Goal: Information Seeking & Learning: Learn about a topic

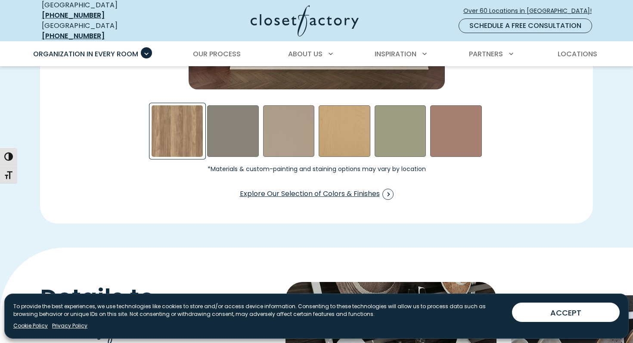
scroll to position [1419, 0]
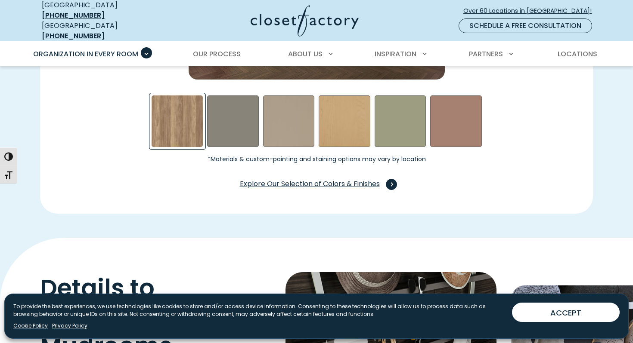
click at [302, 183] on span "Explore Our Selection of Colors & Finishes" at bounding box center [317, 184] width 154 height 11
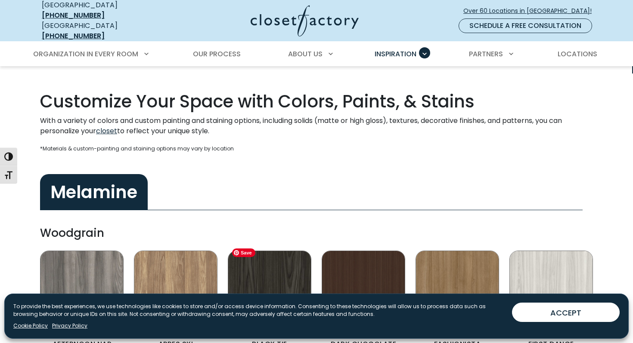
scroll to position [241, 0]
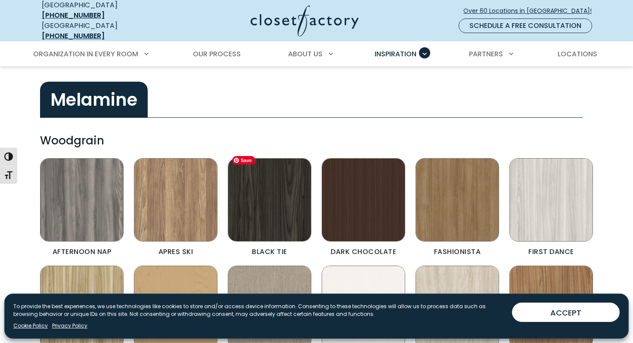
click at [278, 193] on img "Color & Finishes" at bounding box center [270, 200] width 84 height 84
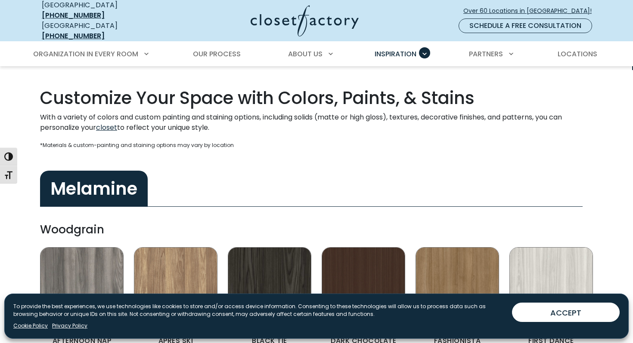
scroll to position [173, 0]
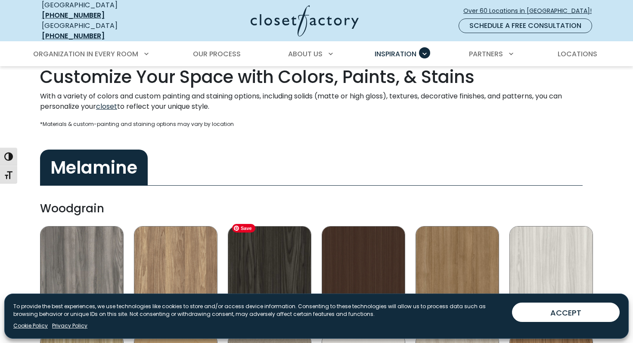
click at [278, 245] on img "Color & Finishes" at bounding box center [270, 268] width 84 height 84
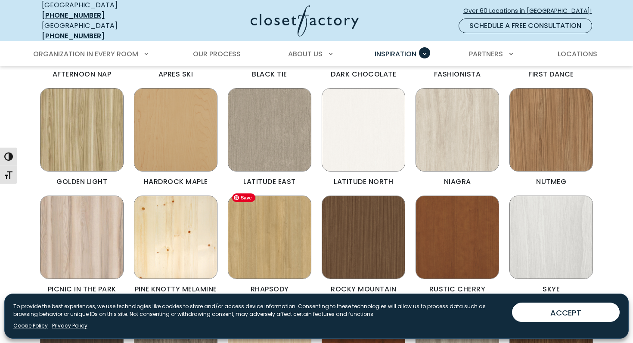
scroll to position [425, 0]
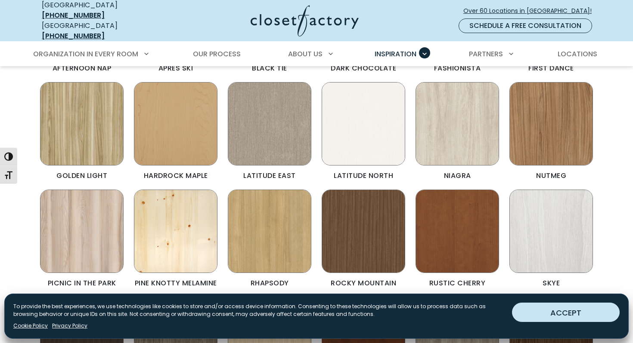
click at [559, 305] on button "ACCEPT" at bounding box center [566, 312] width 108 height 19
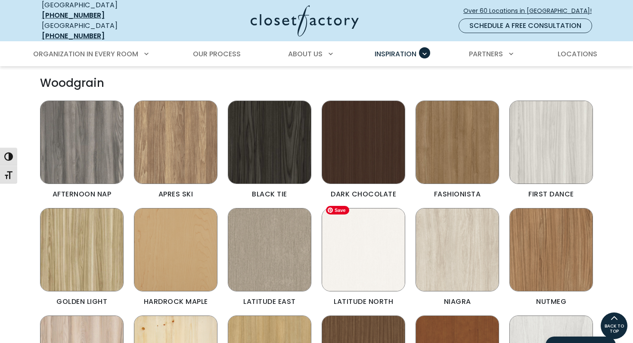
scroll to position [276, 0]
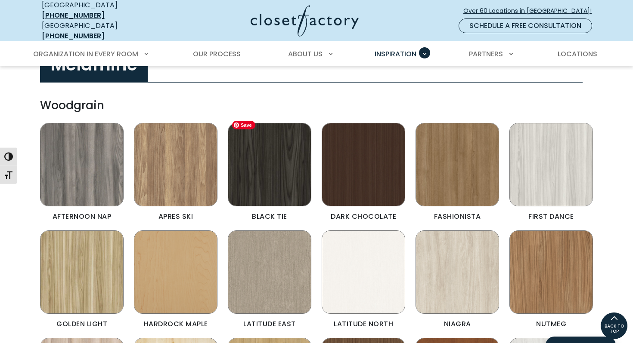
click at [274, 167] on img "Color & Finishes" at bounding box center [270, 165] width 84 height 84
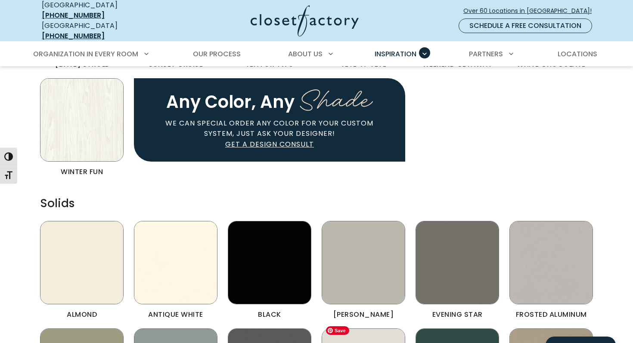
scroll to position [961, 0]
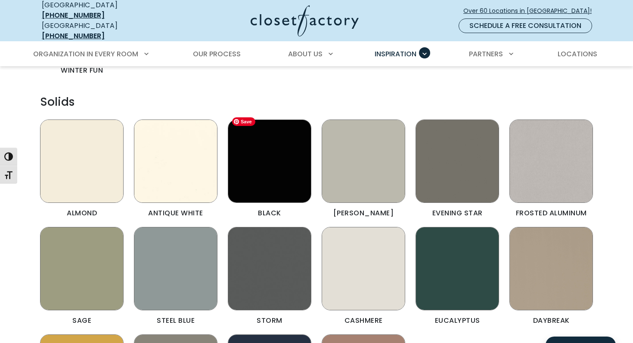
click at [268, 193] on img "Color & Finishes" at bounding box center [270, 162] width 84 height 84
click at [251, 129] on img "Color & Finishes" at bounding box center [270, 162] width 84 height 84
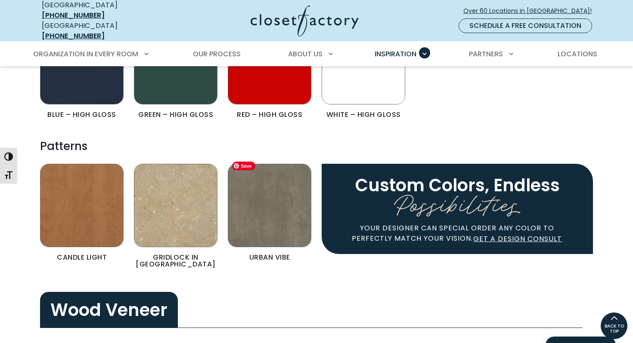
scroll to position [1416, 0]
